Goal: Task Accomplishment & Management: Manage account settings

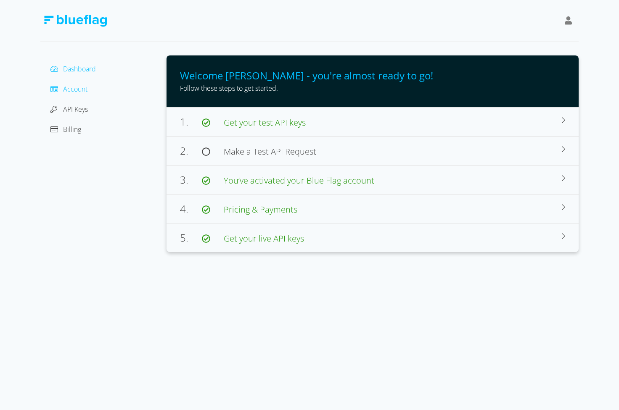
click at [76, 92] on span "Account" at bounding box center [75, 88] width 24 height 9
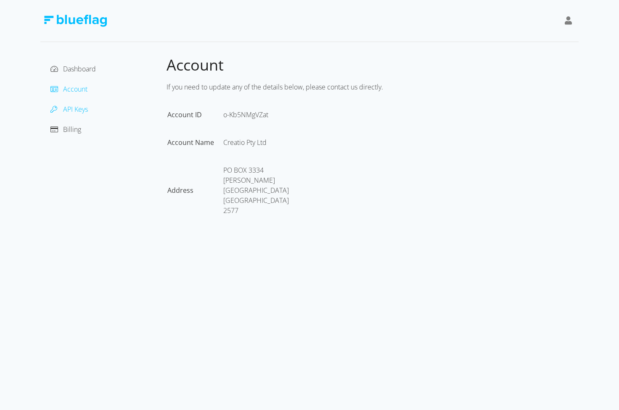
click at [82, 107] on span "API Keys" at bounding box center [75, 109] width 25 height 9
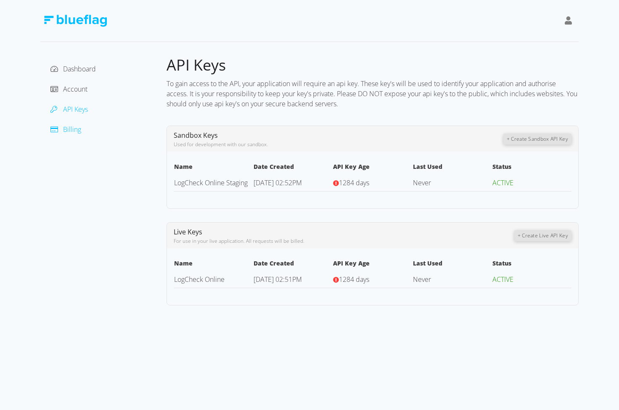
click at [79, 129] on span "Billing" at bounding box center [72, 129] width 18 height 9
